Goal: Task Accomplishment & Management: Use online tool/utility

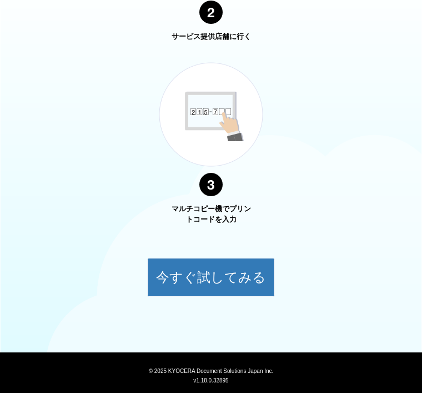
scroll to position [756, 0]
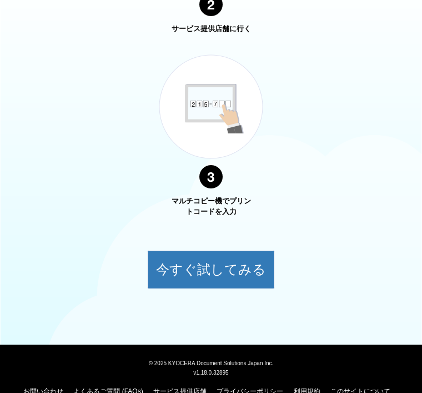
click at [249, 263] on button "今すぐ試してみる" at bounding box center [211, 269] width 128 height 39
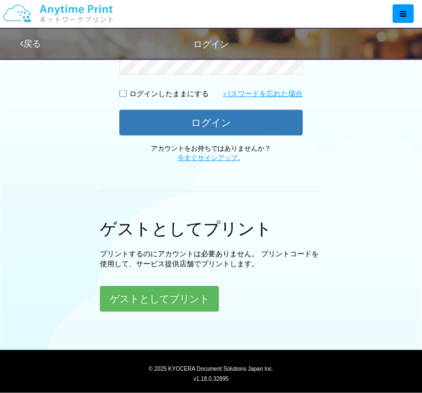
scroll to position [241, 0]
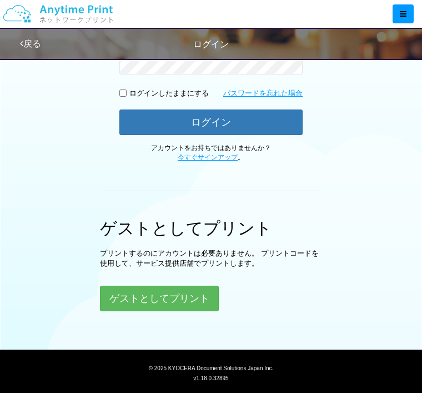
click at [114, 294] on button "ゲストとしてプリント" at bounding box center [159, 299] width 119 height 26
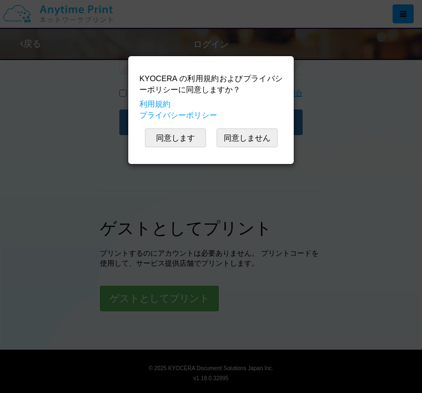
click at [169, 136] on button "同意します" at bounding box center [175, 137] width 61 height 19
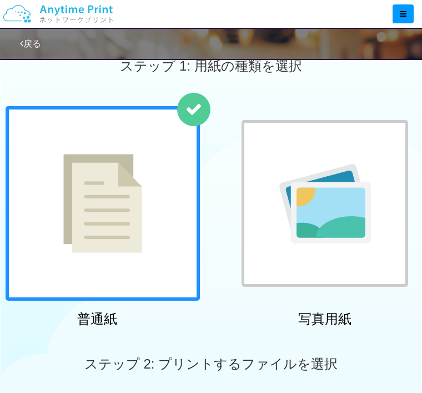
click at [69, 208] on img at bounding box center [102, 203] width 79 height 99
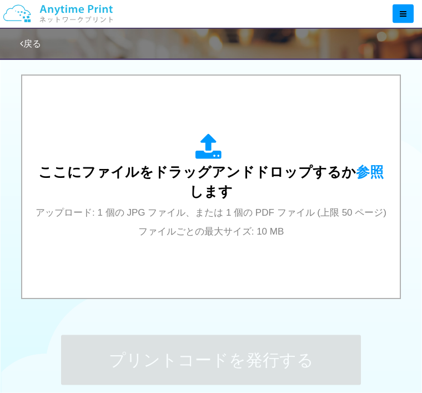
scroll to position [348, 0]
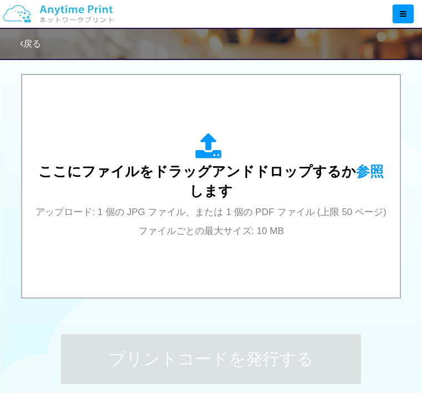
click at [366, 164] on span "参照" at bounding box center [370, 171] width 28 height 16
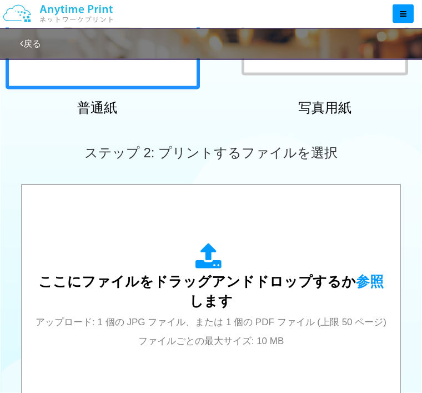
scroll to position [232, 0]
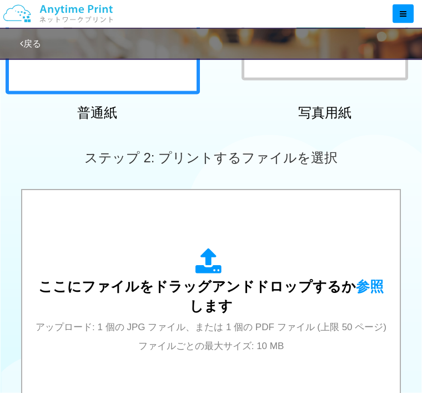
click at [352, 267] on div "ここにファイルをドラッグアンドドロップするか 参照 します アップロード: 1 個の JPG ファイル、または 1 個の PDF ファイル (上限 50 ペー…" at bounding box center [211, 301] width 356 height 106
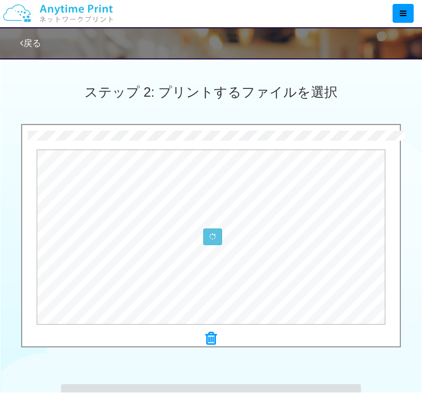
scroll to position [298, 0]
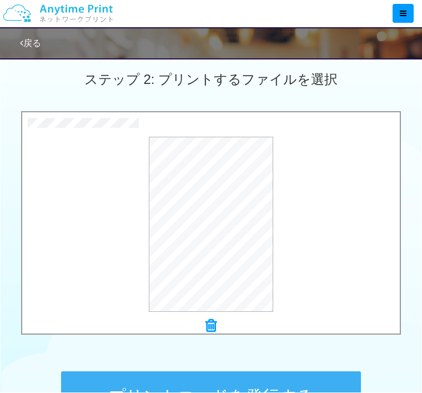
click at [0, 0] on button "プレビュー" at bounding box center [0, 0] width 0 height 0
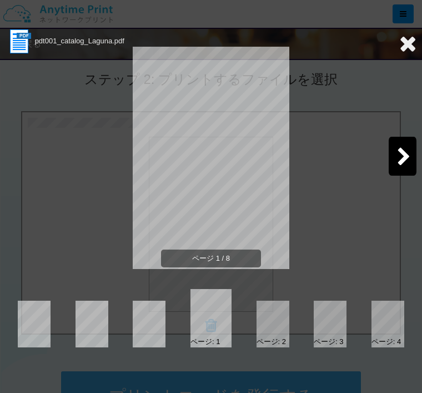
click at [401, 158] on icon at bounding box center [404, 157] width 14 height 19
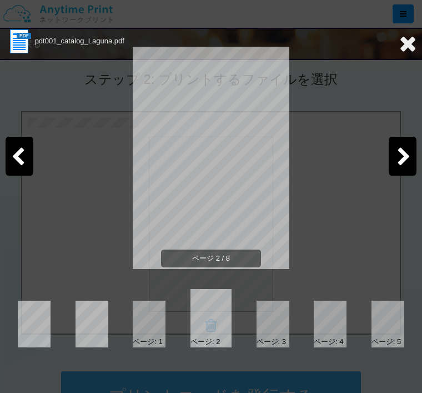
click at [403, 156] on icon at bounding box center [404, 157] width 14 height 19
click at [415, 146] on div at bounding box center [403, 156] width 28 height 39
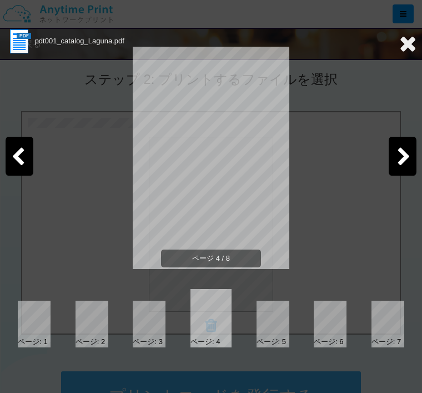
click at [413, 151] on div at bounding box center [403, 156] width 28 height 39
click at [409, 153] on icon at bounding box center [404, 157] width 14 height 19
click at [407, 153] on icon at bounding box center [404, 157] width 14 height 19
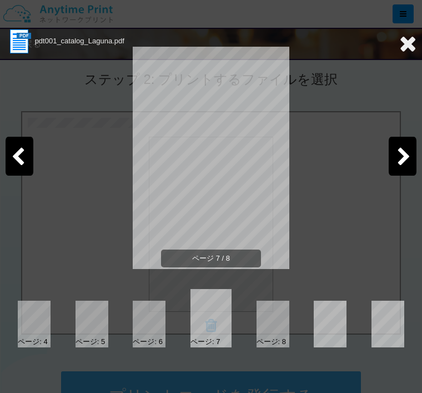
click at [411, 153] on div at bounding box center [403, 156] width 28 height 39
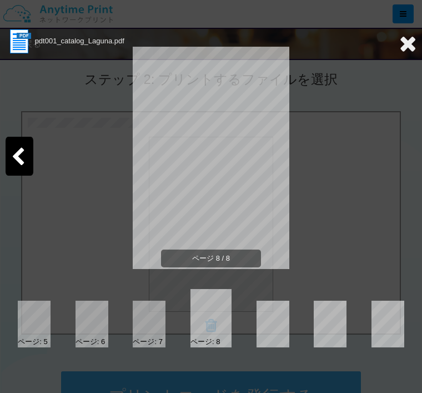
click at [406, 153] on div "ページ 8 / 8" at bounding box center [211, 167] width 411 height 222
click at [416, 44] on icon at bounding box center [407, 43] width 17 height 22
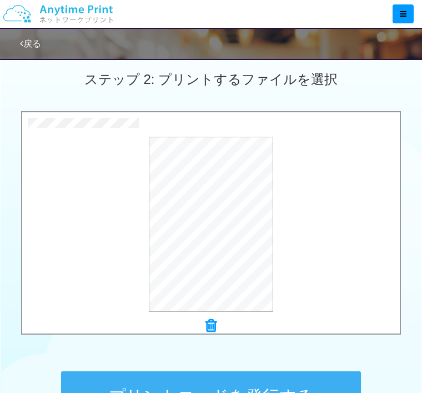
click at [145, 392] on button "プリントコードを発行する" at bounding box center [211, 396] width 300 height 50
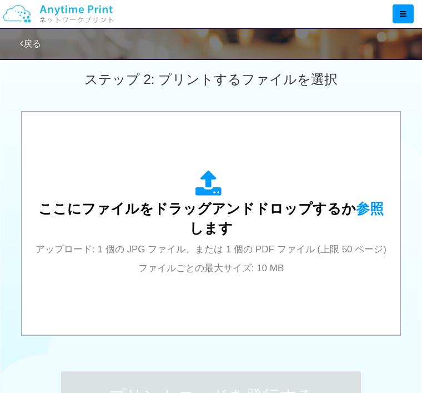
scroll to position [0, 0]
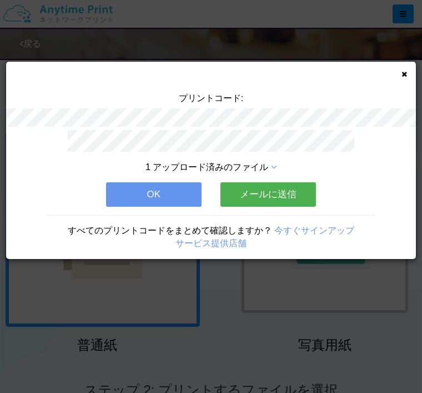
click at [128, 186] on button "OK" at bounding box center [154, 194] width 96 height 24
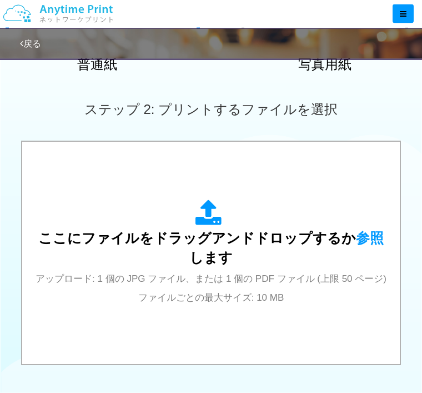
scroll to position [281, 0]
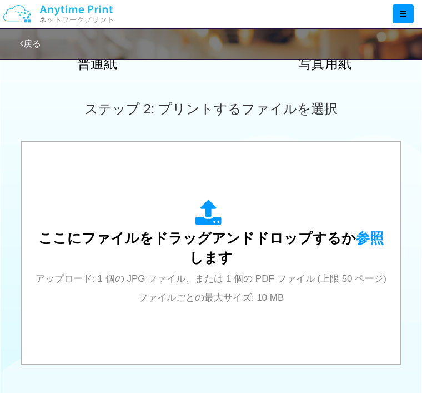
click at [356, 230] on span "参照" at bounding box center [370, 238] width 28 height 16
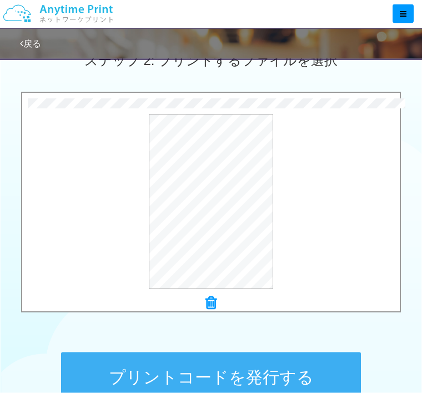
scroll to position [330, 0]
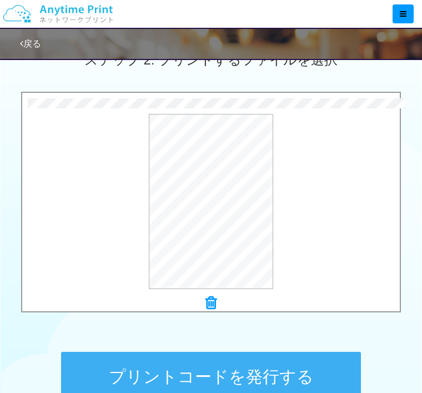
click at [92, 371] on button "プリントコードを発行する" at bounding box center [211, 377] width 300 height 50
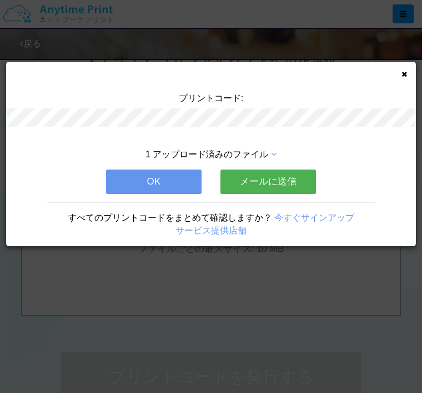
scroll to position [0, 0]
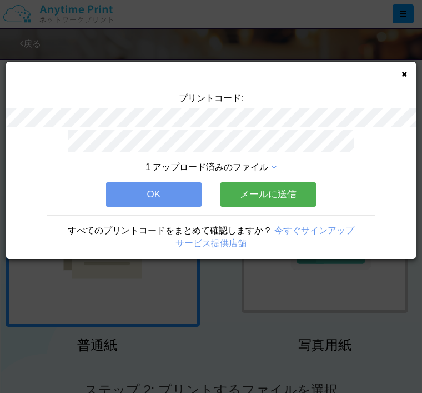
click at [394, 73] on div "プリントコード: 1 アップロード済みのファイル OK メールに送信 すべてのプリントコードをまとめて確認しますか？ 今すぐサインアップ サービス提供店舗" at bounding box center [211, 160] width 410 height 197
click at [401, 77] on div "プリントコード: 1 アップロード済みのファイル OK メールに送信 すべてのプリントコードをまとめて確認しますか？ 今すぐサインアップ サービス提供店舗" at bounding box center [211, 160] width 410 height 197
click at [406, 72] on icon at bounding box center [405, 74] width 6 height 7
